Goal: Download file/media

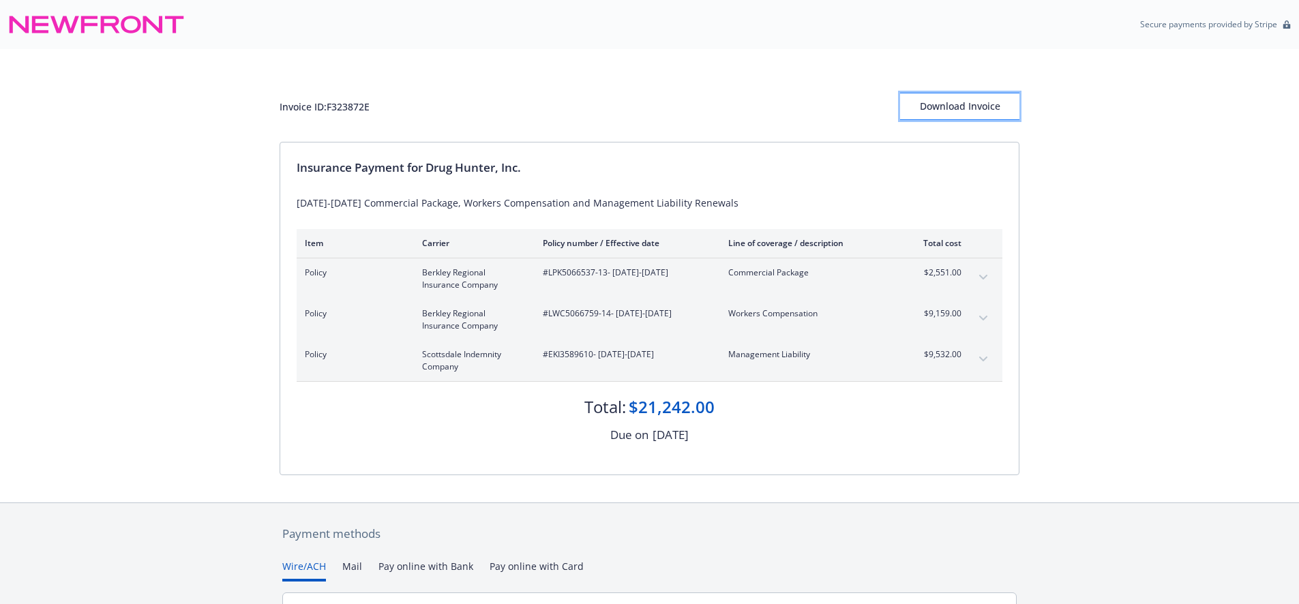
click at [962, 104] on div "Download Invoice" at bounding box center [959, 106] width 119 height 26
